Goal: Task Accomplishment & Management: Use online tool/utility

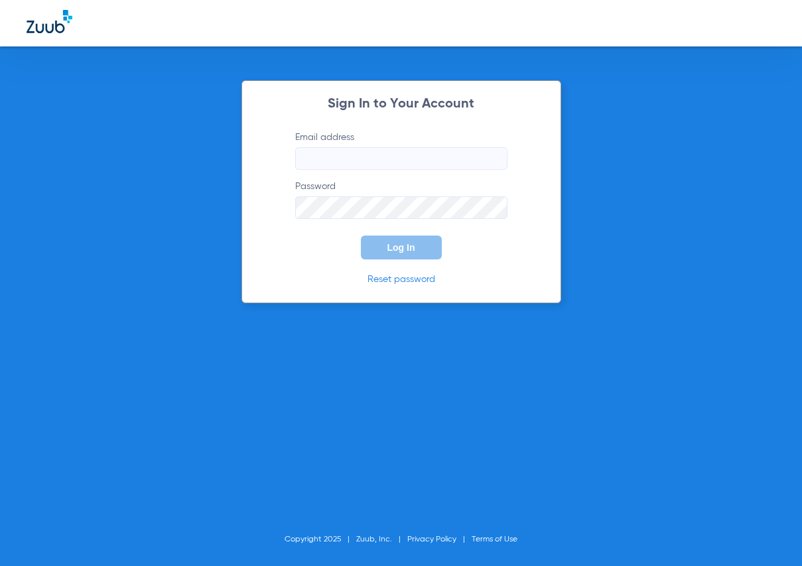
type input "[EMAIL_ADDRESS][DOMAIN_NAME]"
drag, startPoint x: 615, startPoint y: 184, endPoint x: 504, endPoint y: 233, distance: 121.5
click at [612, 184] on div "Sign In to Your Account Email address [EMAIL_ADDRESS][DOMAIN_NAME] Password Log…" at bounding box center [401, 283] width 802 height 566
click at [442, 243] on form "Email address [EMAIL_ADDRESS][DOMAIN_NAME] Password Log In" at bounding box center [401, 195] width 252 height 129
click at [422, 247] on button "Log In" at bounding box center [401, 247] width 81 height 24
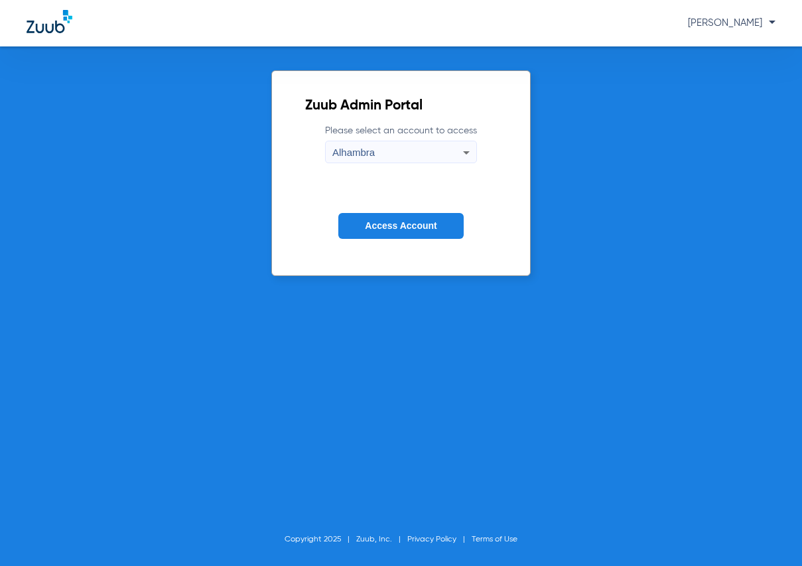
click at [401, 228] on span "Access Account" at bounding box center [401, 225] width 72 height 11
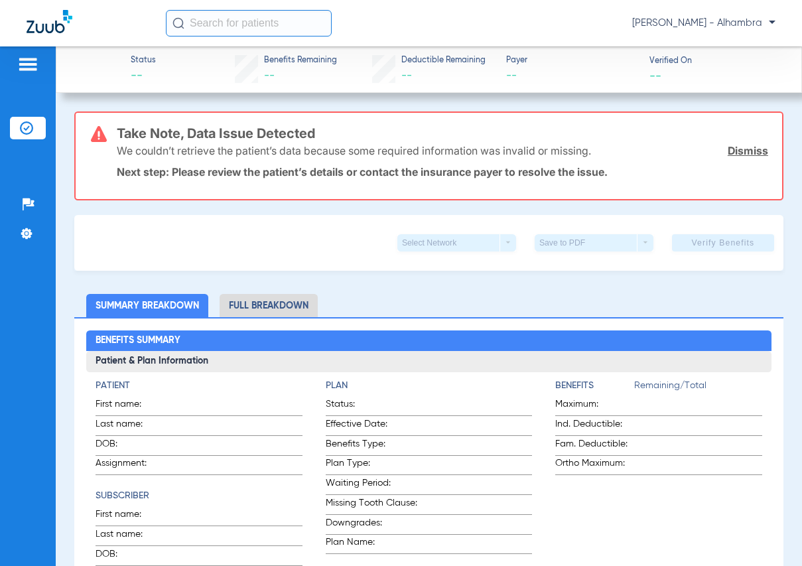
click at [23, 64] on img at bounding box center [27, 64] width 21 height 16
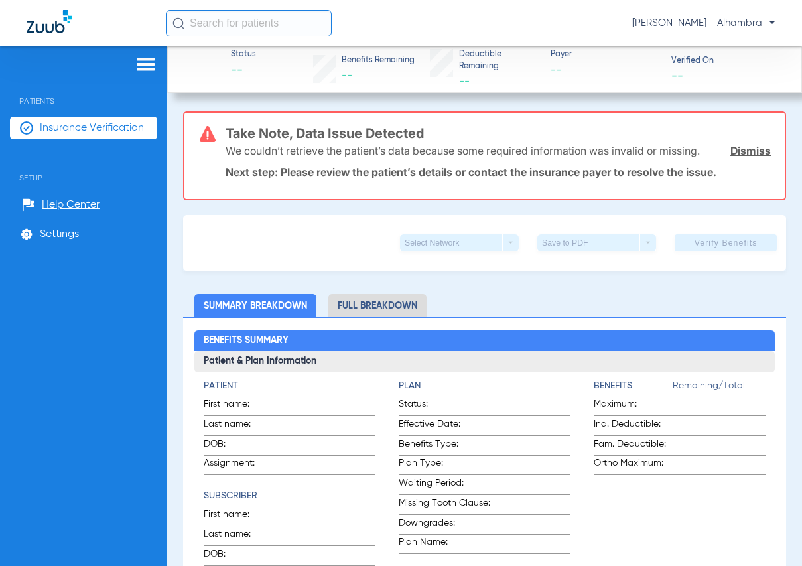
click at [38, 126] on li "Insurance Verification" at bounding box center [83, 128] width 147 height 23
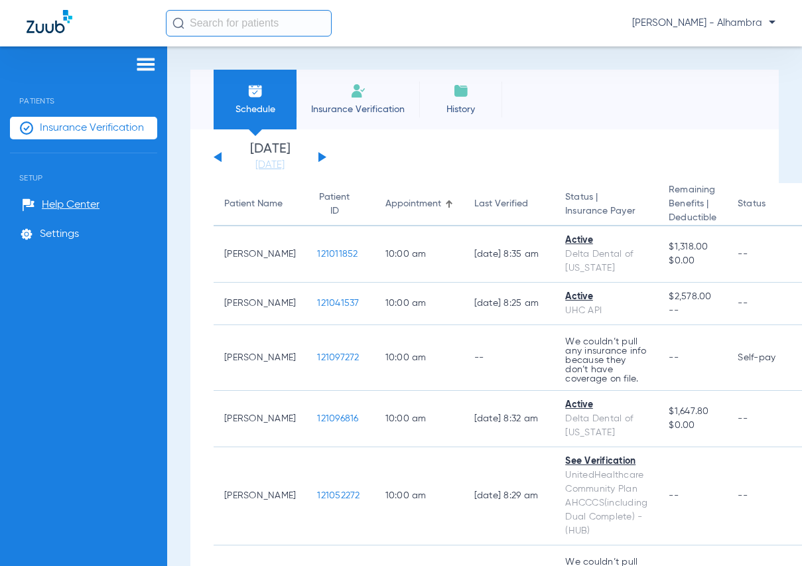
click at [321, 154] on button at bounding box center [322, 157] width 8 height 10
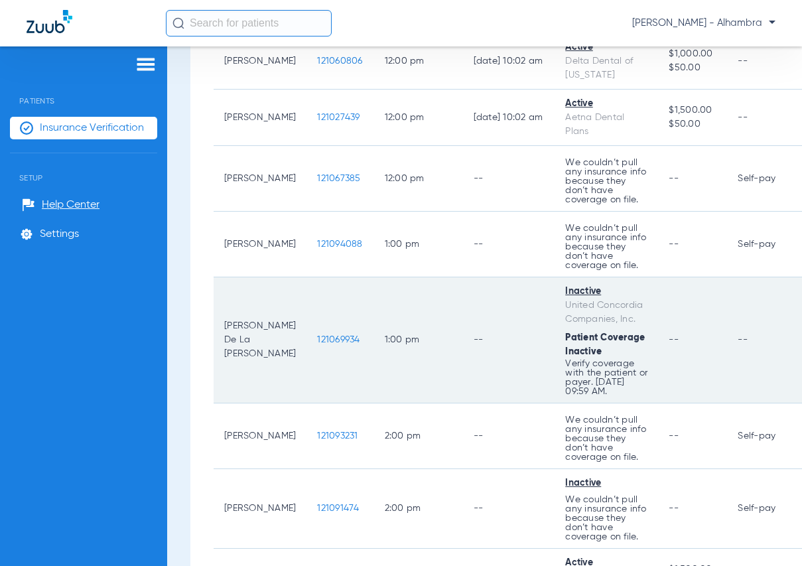
scroll to position [995, 0]
